Goal: Transaction & Acquisition: Purchase product/service

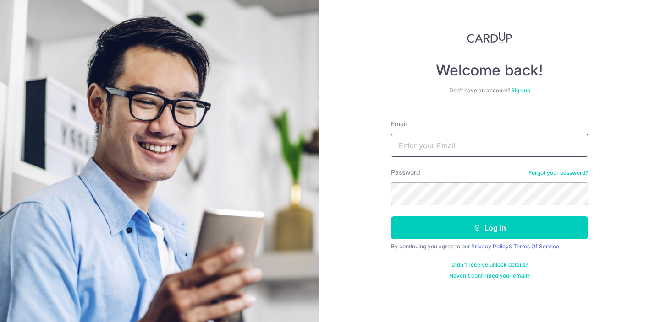
type input "alvin.ow068@gmail.com"
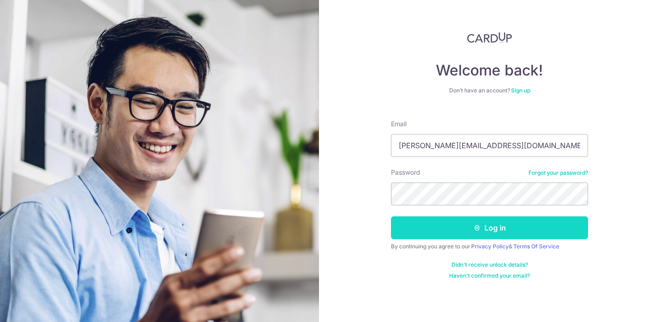
click at [497, 229] on button "Log in" at bounding box center [489, 228] width 197 height 23
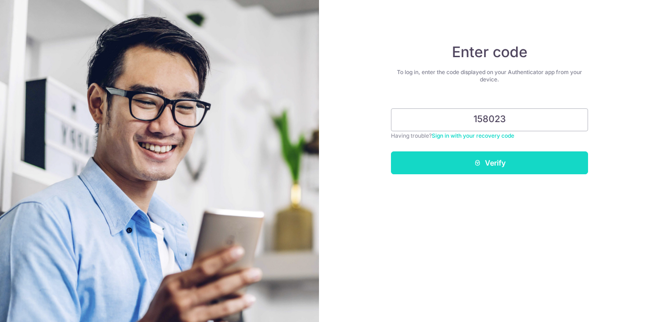
type input "158023"
click at [494, 170] on button "Verify" at bounding box center [489, 163] width 197 height 23
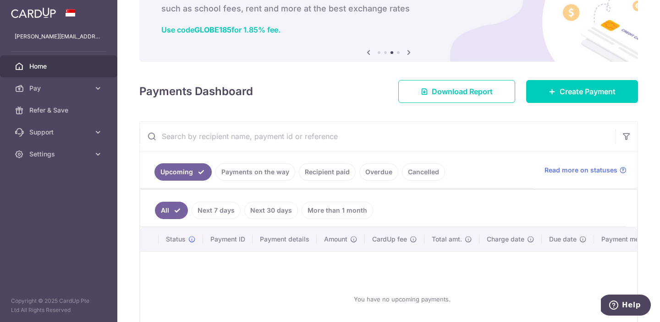
scroll to position [57, 0]
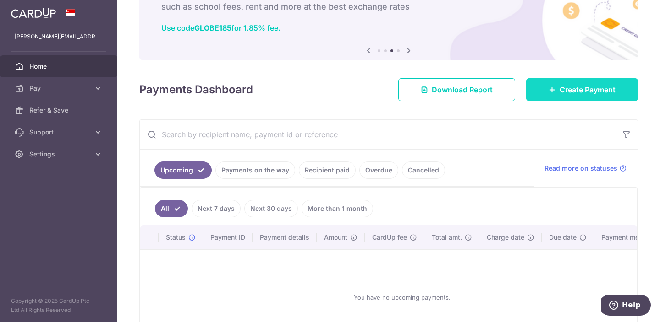
click at [573, 92] on span "Create Payment" at bounding box center [587, 89] width 56 height 11
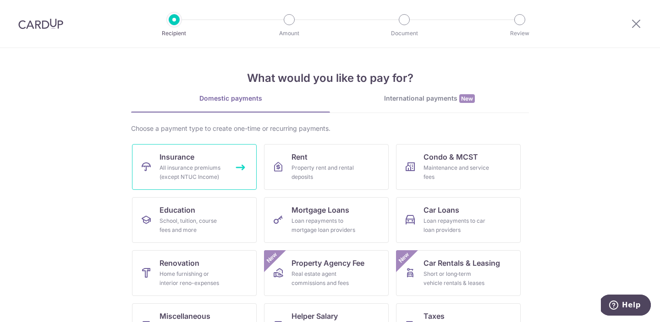
click at [195, 165] on div "All insurance premiums (except NTUC Income)" at bounding box center [192, 173] width 66 height 18
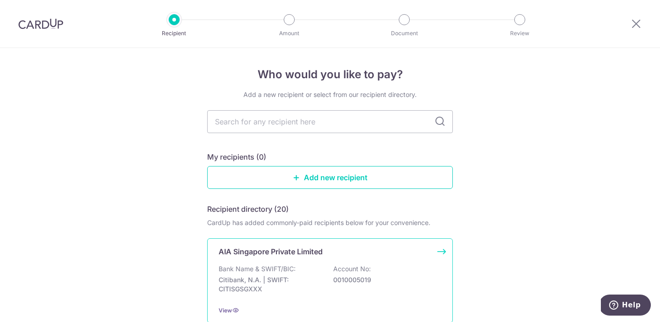
click at [279, 260] on div "AIA Singapore Private Limited Bank Name & SWIFT/BIC: Citibank, N.A. | SWIFT: CI…" at bounding box center [330, 281] width 246 height 85
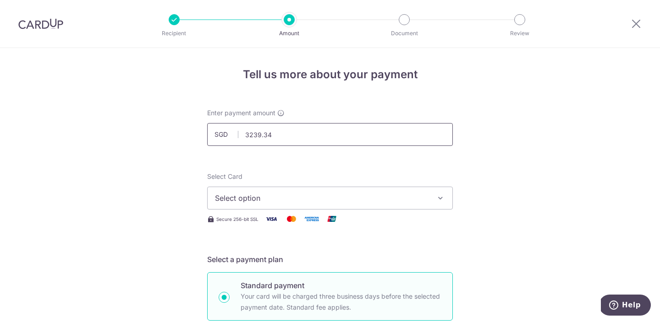
click at [300, 136] on input "3239.34" at bounding box center [330, 134] width 246 height 23
click at [275, 202] on span "Select option" at bounding box center [321, 198] width 213 height 11
type input "3,239.34"
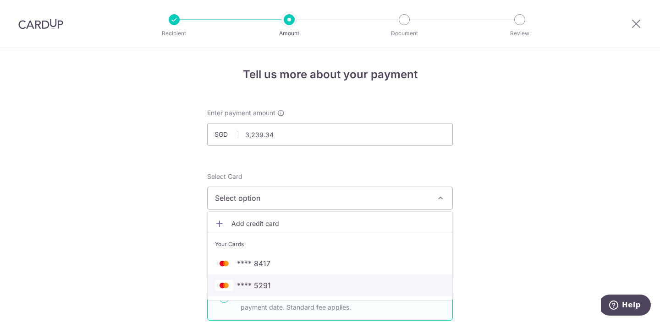
click at [259, 287] on span "**** 5291" at bounding box center [254, 285] width 34 height 11
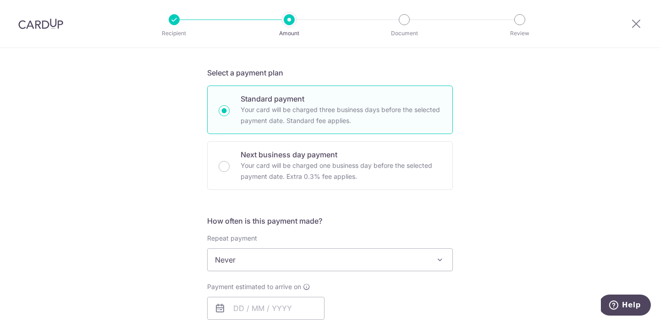
scroll to position [204, 0]
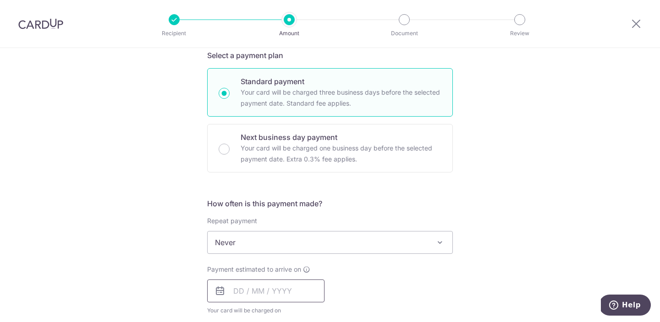
click at [265, 298] on input "text" at bounding box center [265, 291] width 117 height 23
click at [295, 289] on input "text" at bounding box center [265, 291] width 117 height 23
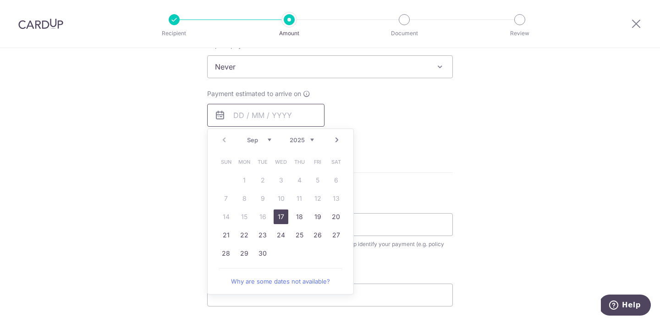
scroll to position [385, 0]
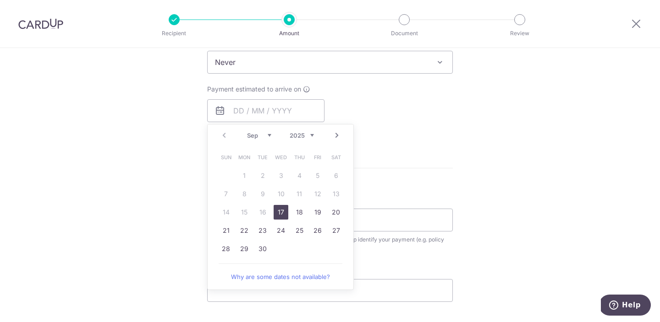
click at [281, 208] on link "17" at bounding box center [280, 212] width 15 height 15
type input "17/09/2025"
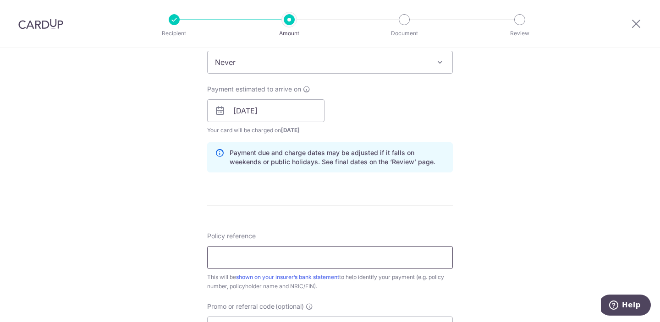
click at [262, 257] on input "Policy reference" at bounding box center [330, 257] width 246 height 23
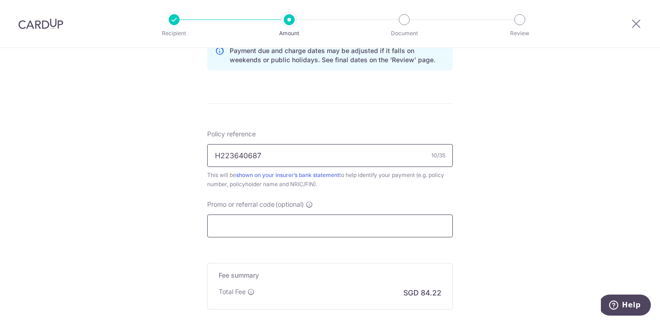
scroll to position [488, 0]
type input "H223640687"
click at [342, 226] on input "Promo or referral code (optional)" at bounding box center [330, 225] width 246 height 23
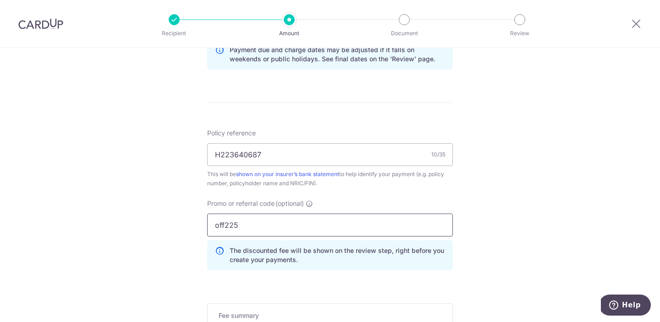
type input "off225"
click at [495, 186] on div "Tell us more about your payment Enter payment amount SGD 3,239.34 3239.34 Selec…" at bounding box center [330, 13] width 660 height 907
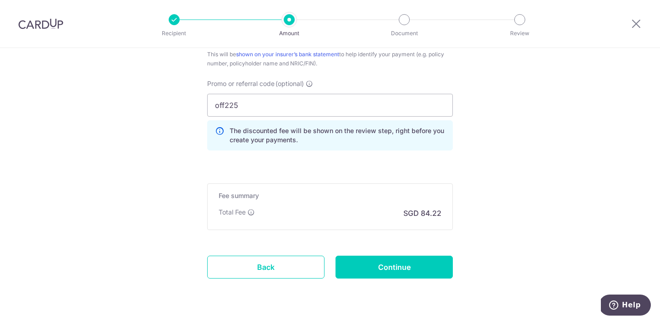
scroll to position [610, 0]
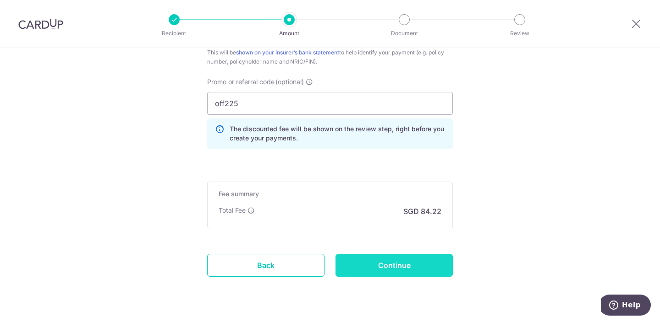
click at [398, 262] on input "Continue" at bounding box center [393, 265] width 117 height 23
type input "Create Schedule"
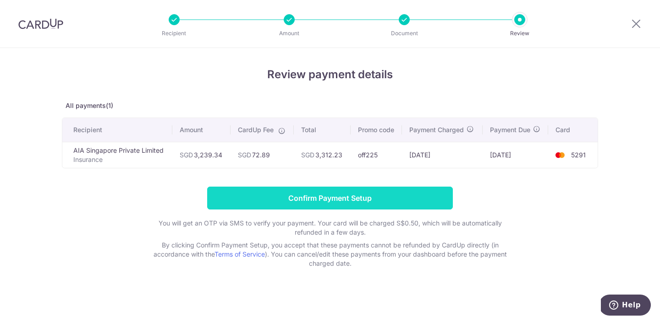
click at [329, 199] on input "Confirm Payment Setup" at bounding box center [330, 198] width 246 height 23
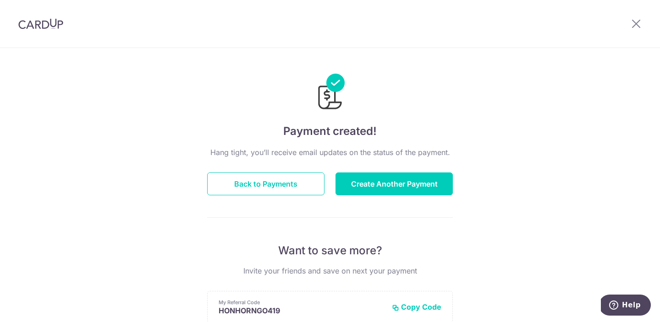
click at [48, 24] on img at bounding box center [40, 23] width 45 height 11
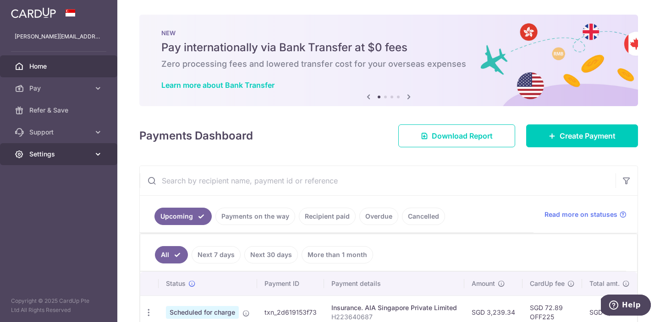
click at [49, 156] on span "Settings" at bounding box center [59, 154] width 60 height 9
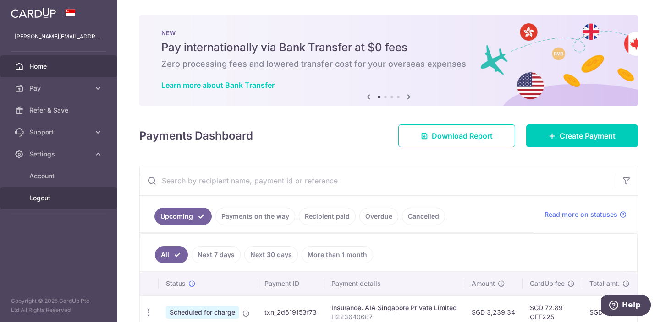
click at [55, 204] on link "Logout" at bounding box center [58, 198] width 117 height 22
